Goal: Information Seeking & Learning: Understand process/instructions

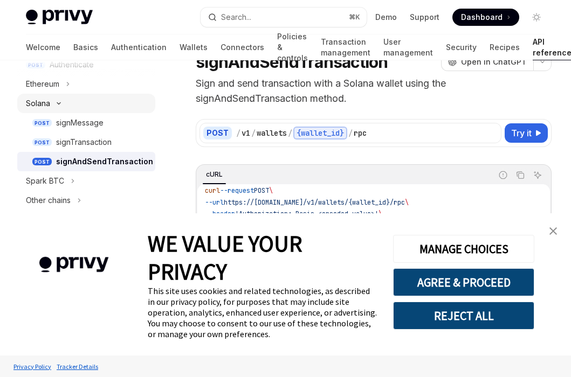
scroll to position [296, 0]
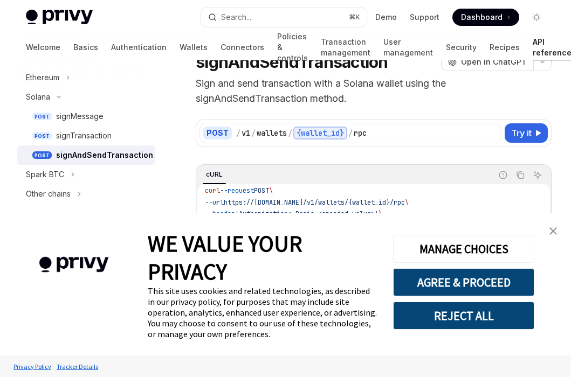
click at [125, 158] on div "signAndSendTransaction" at bounding box center [104, 155] width 97 height 13
click at [552, 232] on img "close banner" at bounding box center [553, 231] width 8 height 8
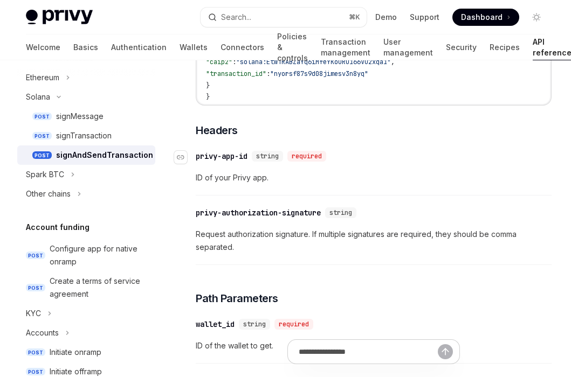
scroll to position [370, 0]
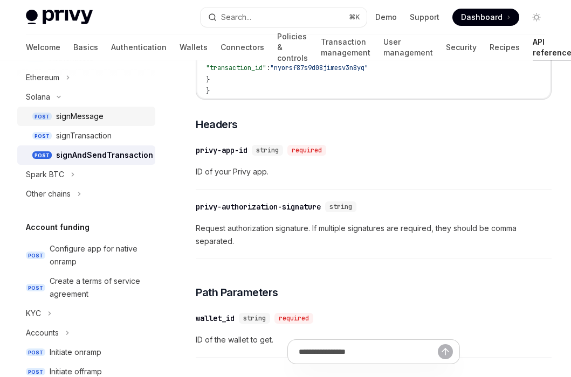
click at [99, 122] on div "signMessage" at bounding box center [79, 116] width 47 height 13
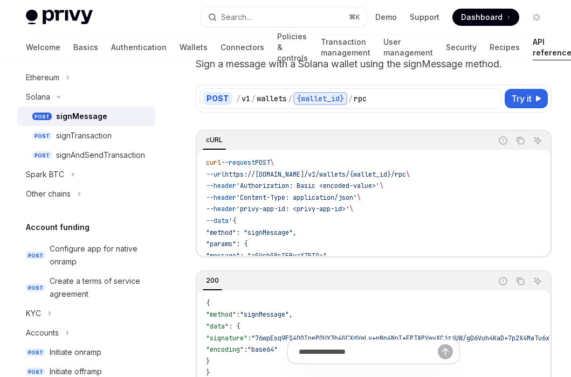
scroll to position [65, 0]
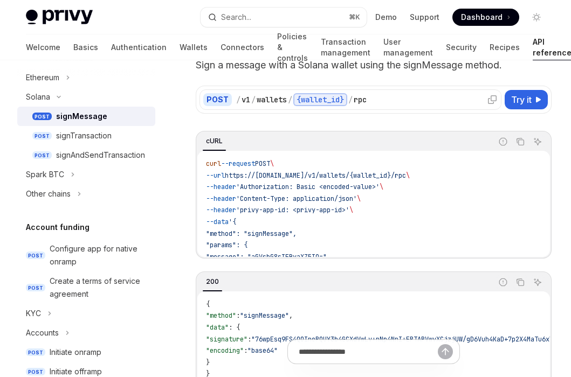
click at [363, 99] on div "rpc" at bounding box center [360, 99] width 13 height 11
click at [533, 99] on button "Try it" at bounding box center [525, 99] width 43 height 19
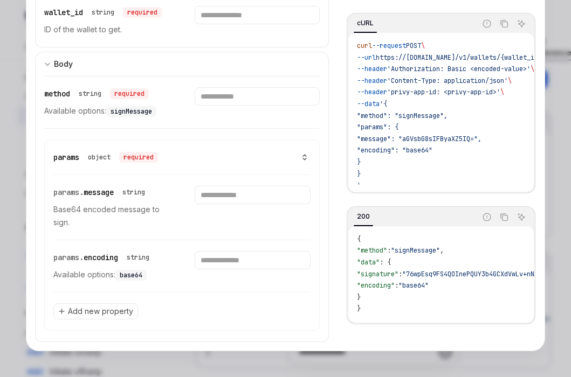
scroll to position [92, 0]
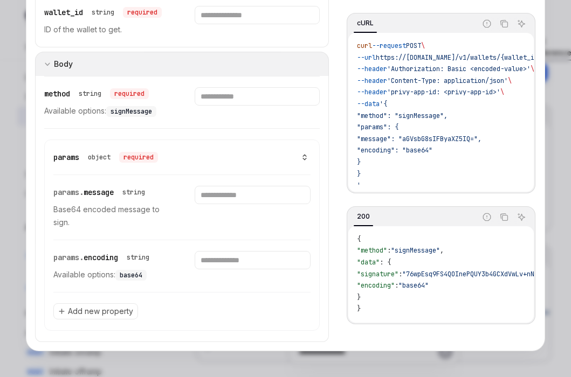
click at [44, 64] on button "Body" at bounding box center [182, 64] width 294 height 24
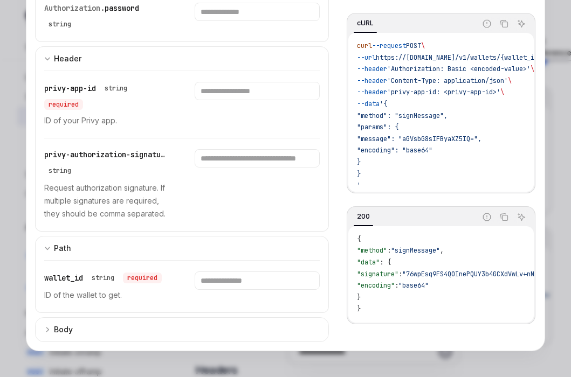
scroll to position [190, 0]
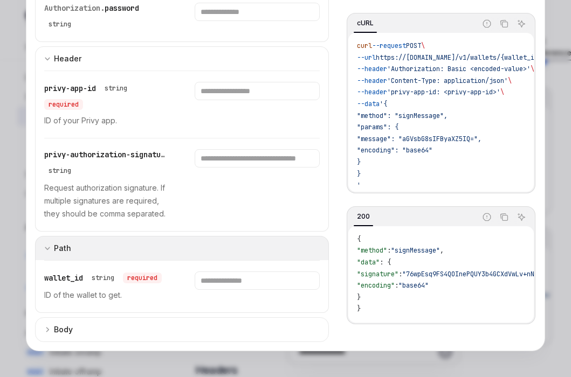
click at [54, 253] on div "Path" at bounding box center [62, 248] width 17 height 13
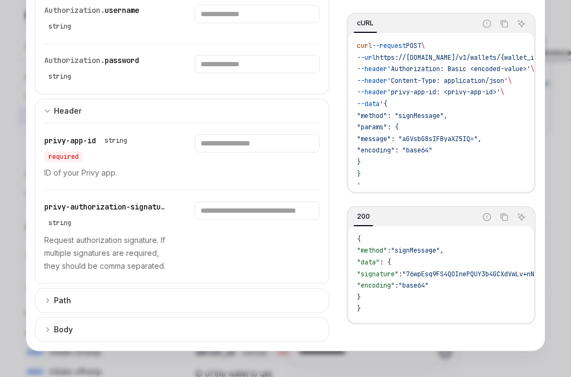
scroll to position [324, 0]
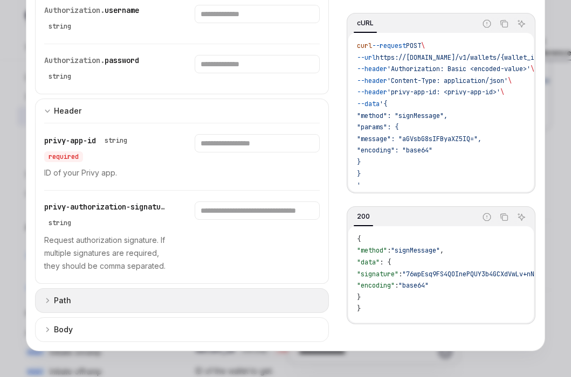
click at [42, 310] on button "Path" at bounding box center [182, 300] width 294 height 25
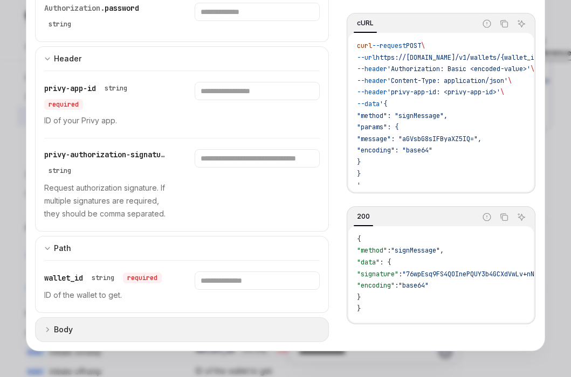
scroll to position [0, 0]
click at [43, 331] on button "Body" at bounding box center [182, 329] width 294 height 25
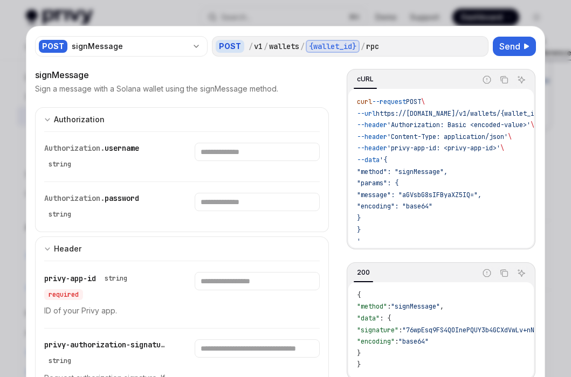
scroll to position [-1, 0]
click at [19, 57] on div at bounding box center [285, 188] width 571 height 377
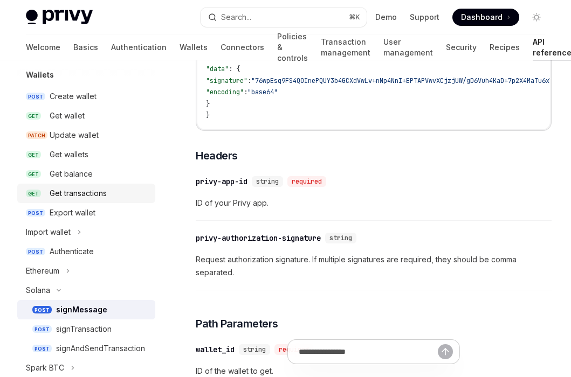
scroll to position [102, 0]
click at [85, 214] on div "Export wallet" at bounding box center [73, 213] width 46 height 13
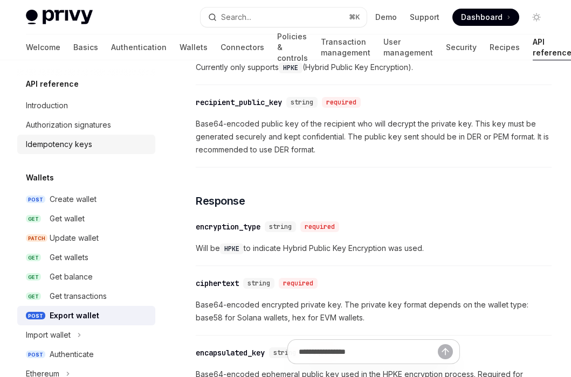
click at [87, 150] on div "Idempotency keys" at bounding box center [59, 144] width 66 height 13
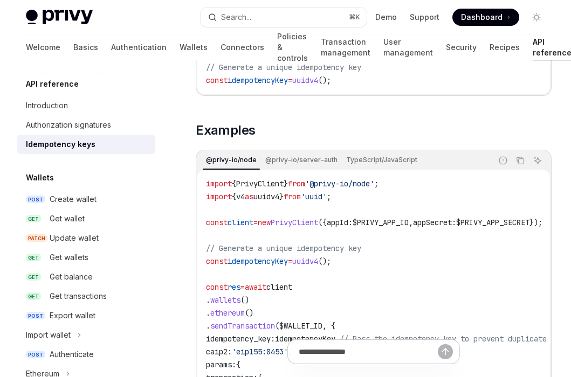
scroll to position [1028, 0]
click at [92, 130] on div "Authorization signatures" at bounding box center [68, 125] width 85 height 13
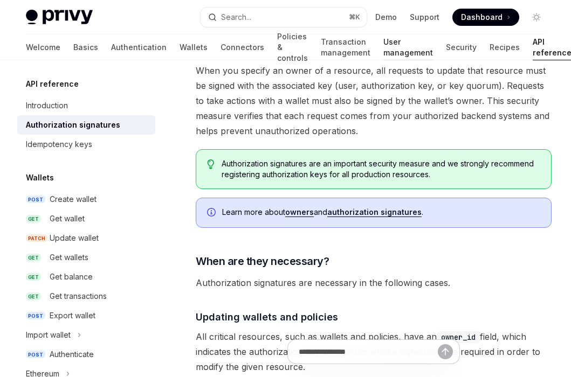
click at [383, 54] on link "User management" at bounding box center [408, 47] width 50 height 26
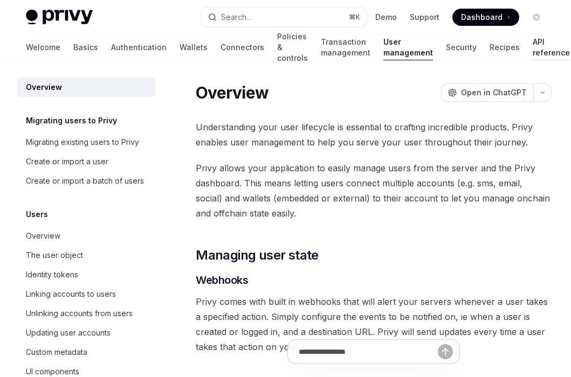
click at [533, 52] on link "API reference" at bounding box center [551, 47] width 37 height 26
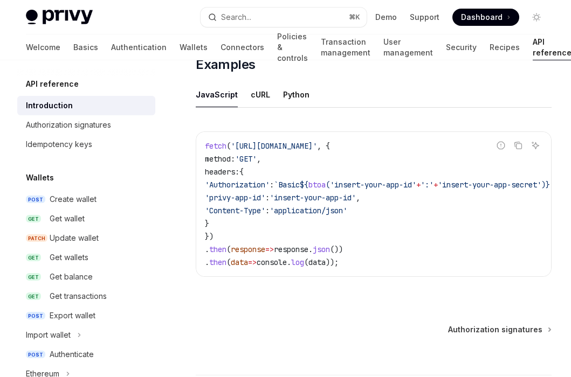
scroll to position [716, 0]
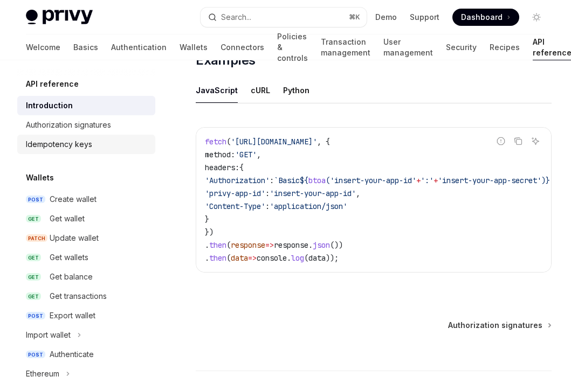
click at [110, 137] on link "Idempotency keys" at bounding box center [86, 144] width 138 height 19
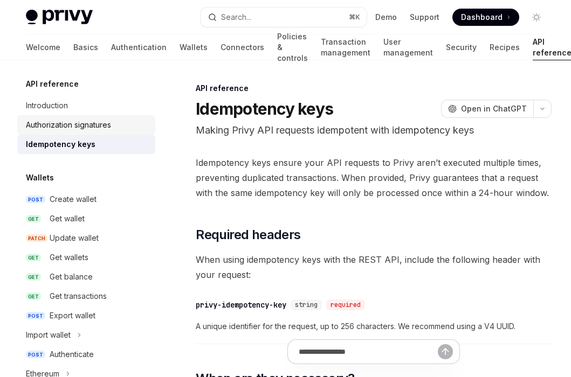
click at [108, 121] on div "Authorization signatures" at bounding box center [68, 125] width 85 height 13
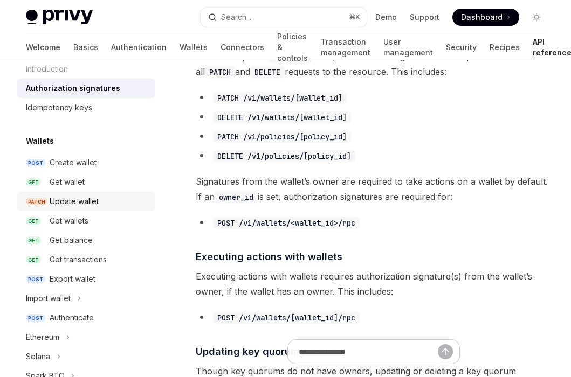
scroll to position [37, 0]
click at [91, 181] on div "Get wallet" at bounding box center [99, 181] width 99 height 13
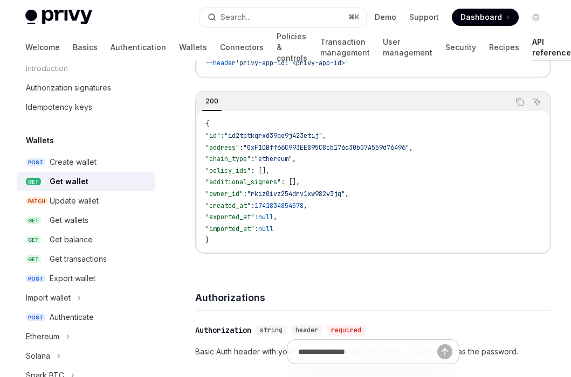
scroll to position [201, 0]
click at [95, 217] on div "Get wallets" at bounding box center [99, 220] width 99 height 13
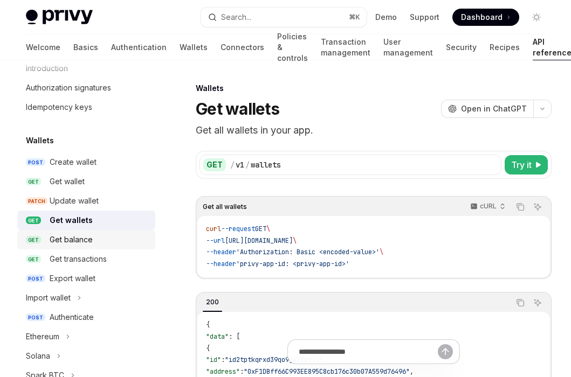
click at [82, 236] on div "Get balance" at bounding box center [71, 239] width 43 height 13
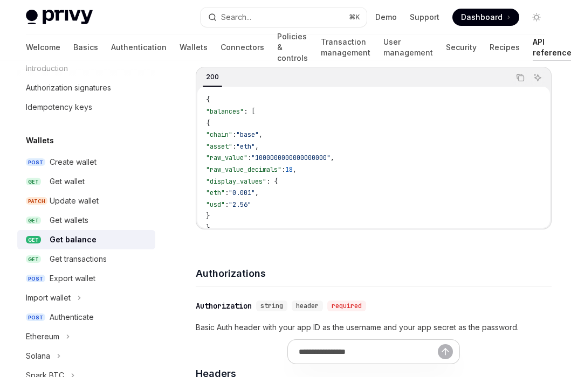
scroll to position [212, 1]
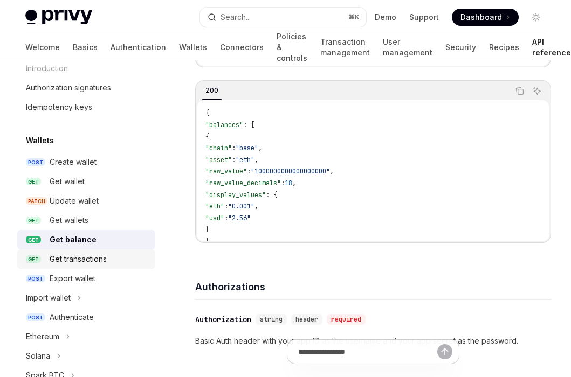
click at [105, 261] on div "Get transactions" at bounding box center [78, 259] width 57 height 13
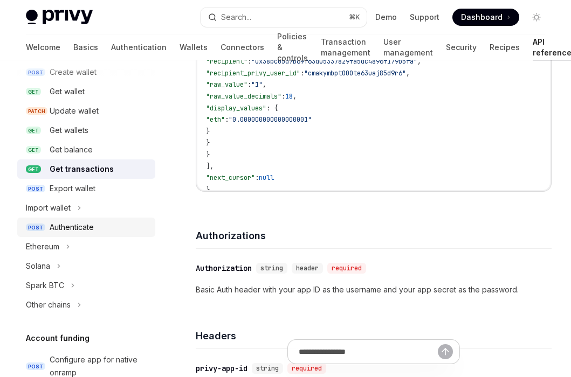
scroll to position [168, 0]
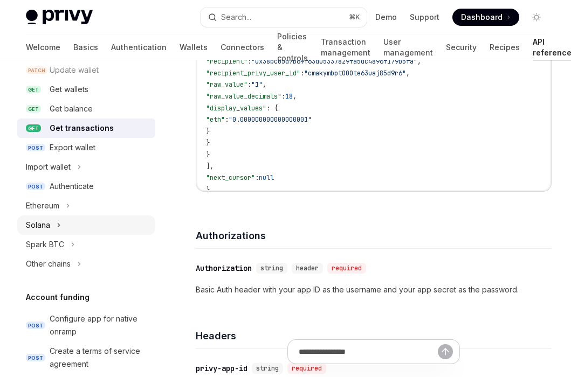
click at [57, 230] on icon "Toggle Solana section" at bounding box center [59, 225] width 4 height 13
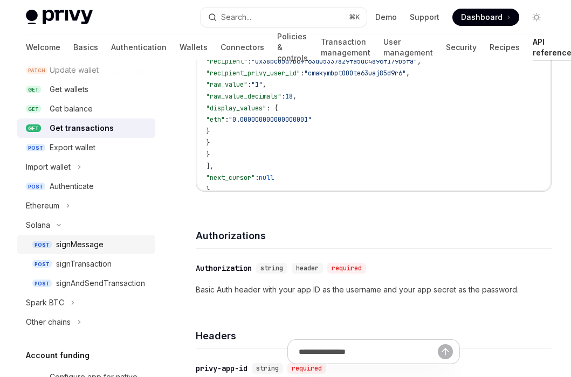
click at [90, 248] on div "signMessage" at bounding box center [79, 244] width 47 height 13
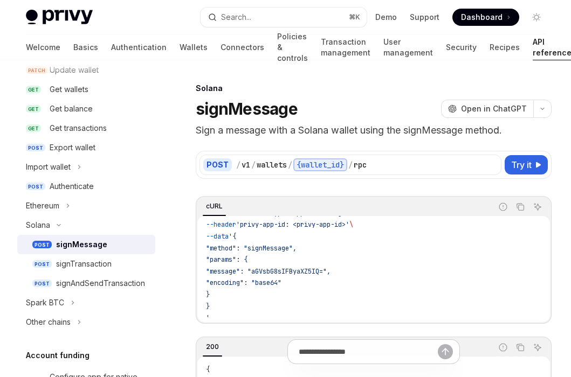
type textarea "*"
